Goal: Task Accomplishment & Management: Manage account settings

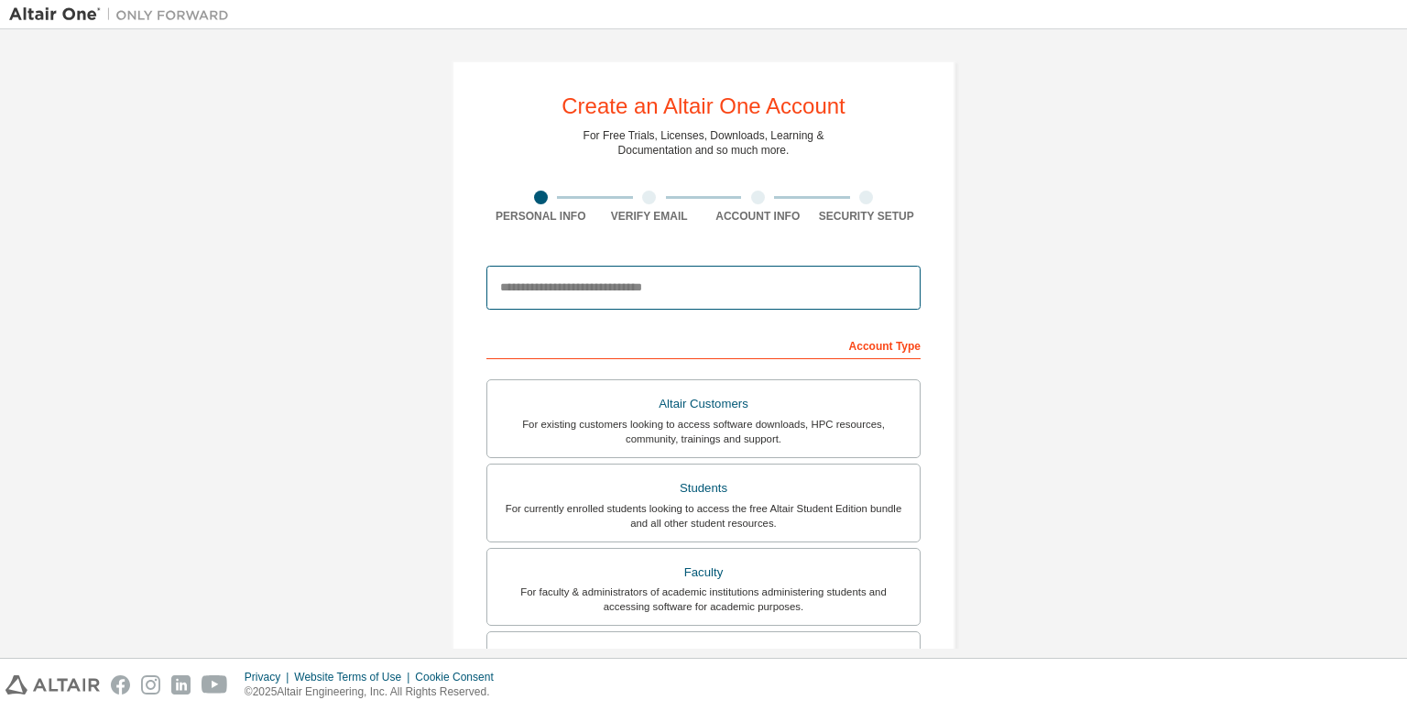
click at [645, 291] on input "email" at bounding box center [703, 288] width 434 height 44
type input "**********"
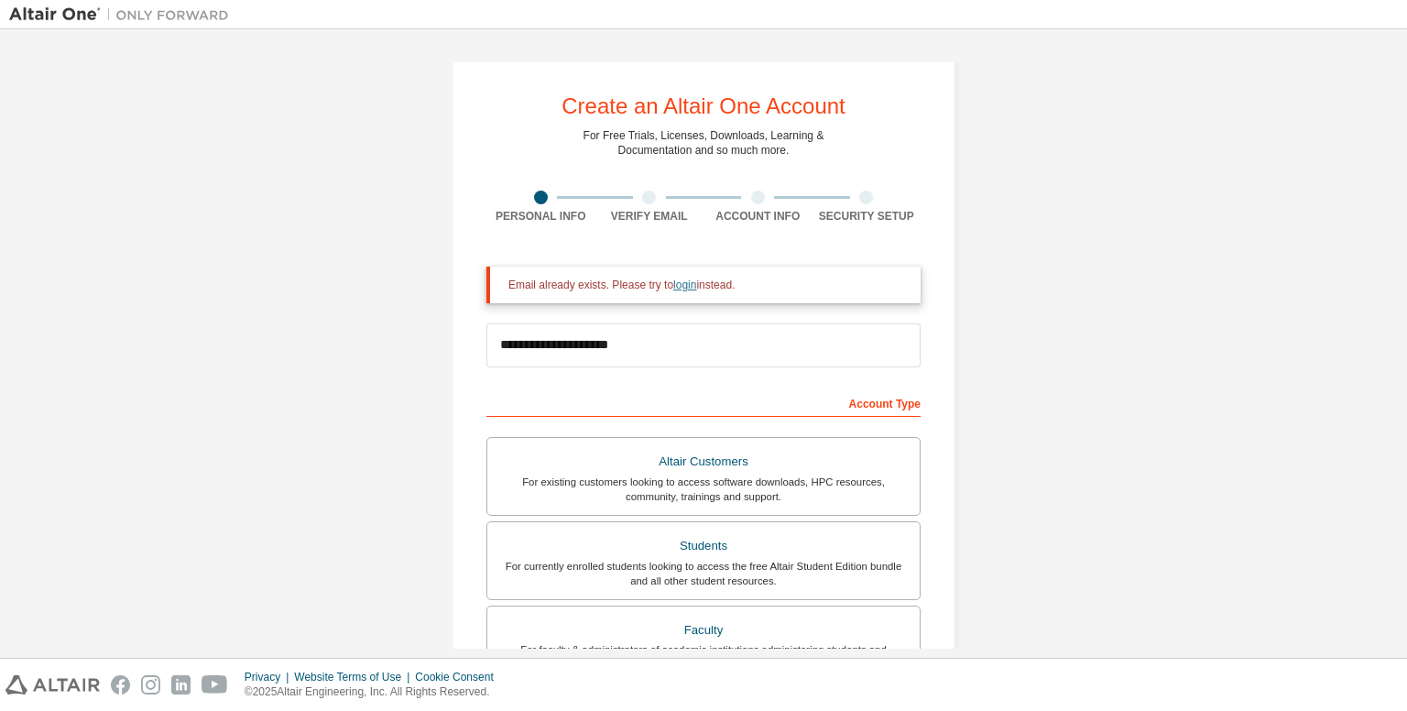
click at [681, 288] on link "login" at bounding box center [684, 284] width 23 height 13
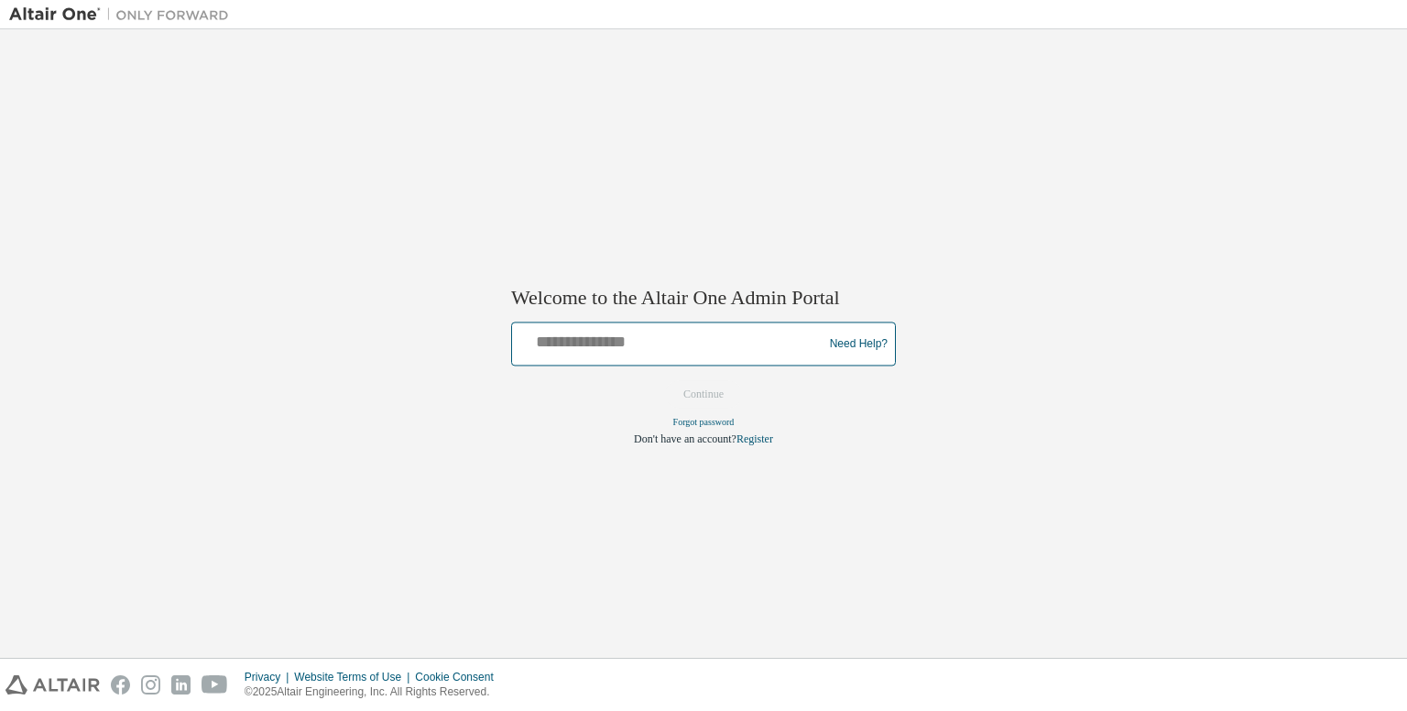
click at [737, 331] on input "text" at bounding box center [669, 340] width 301 height 27
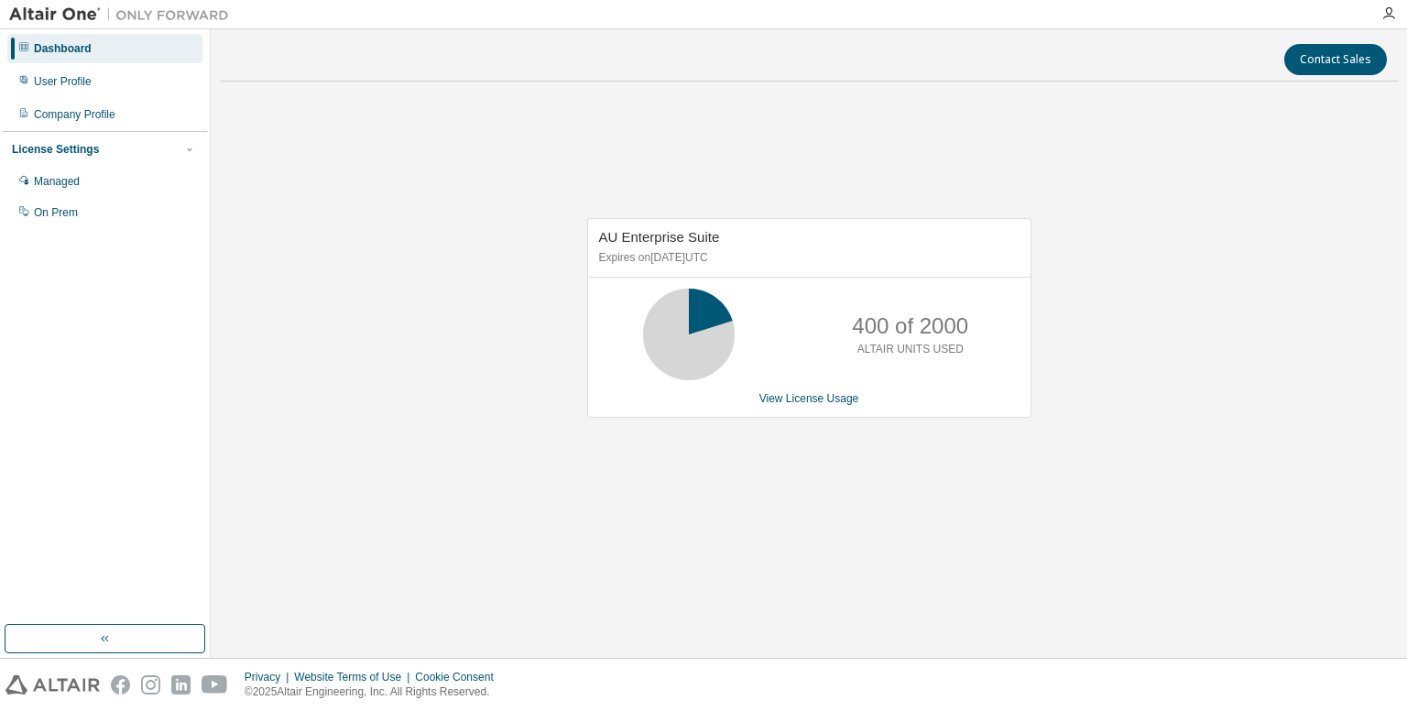
click at [1211, 123] on div "AU Enterprise Suite Expires on December 29, 2025 UTC 400 of 2000 ALTAIR UNITS U…" at bounding box center [809, 327] width 1178 height 462
click at [128, 39] on div "Dashboard" at bounding box center [104, 48] width 195 height 29
click at [1391, 13] on icon "button" at bounding box center [1388, 13] width 15 height 15
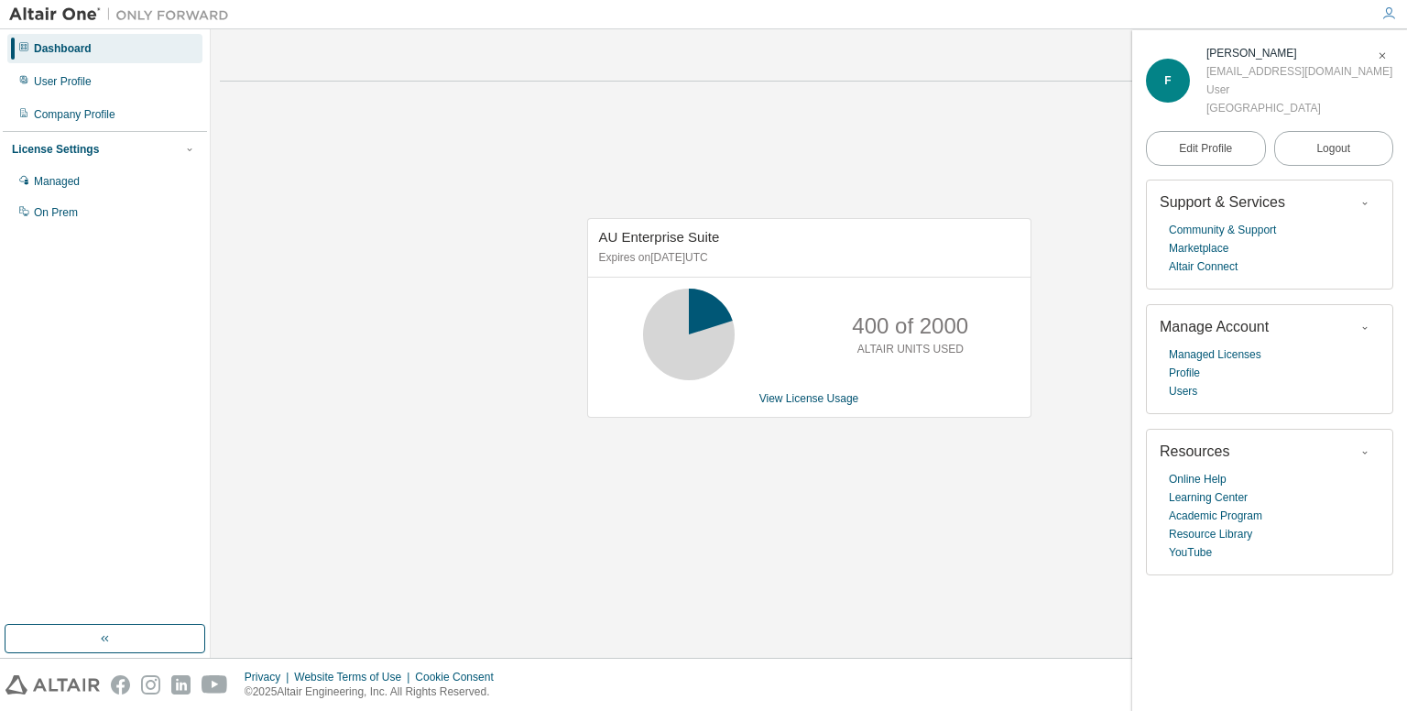
click at [1379, 62] on icon "button" at bounding box center [1381, 56] width 11 height 15
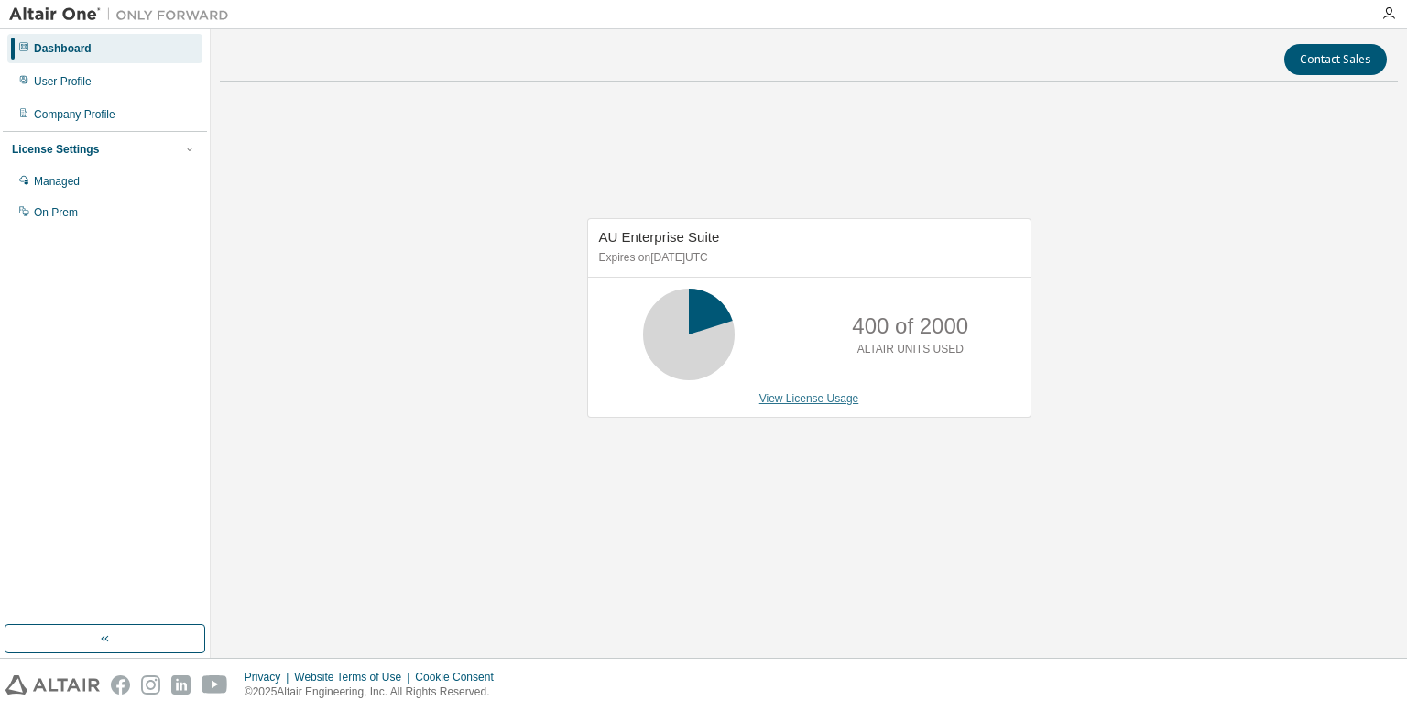
click at [780, 397] on link "View License Usage" at bounding box center [809, 398] width 100 height 13
